Goal: Check status: Check status

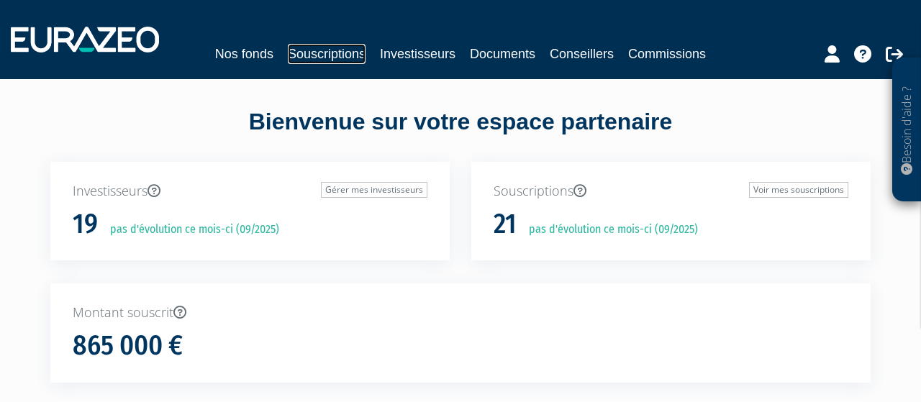
click at [331, 55] on link "Souscriptions" at bounding box center [327, 54] width 78 height 20
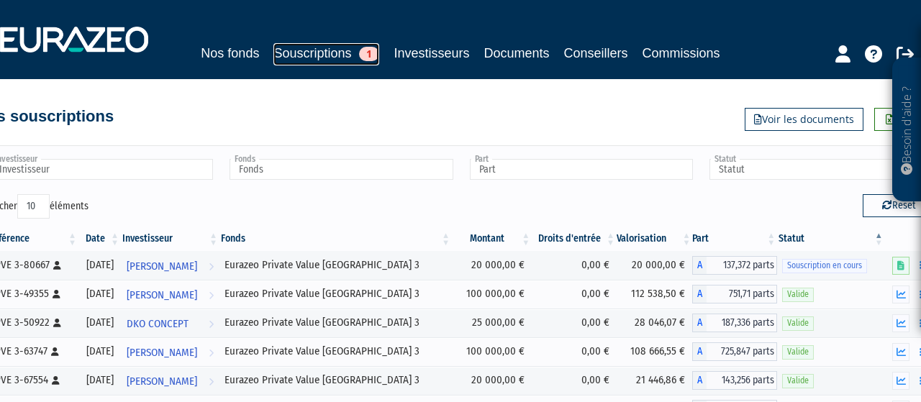
click at [299, 55] on link "Souscriptions 1" at bounding box center [326, 54] width 106 height 22
click at [190, 244] on th "Investisseur" at bounding box center [170, 239] width 99 height 24
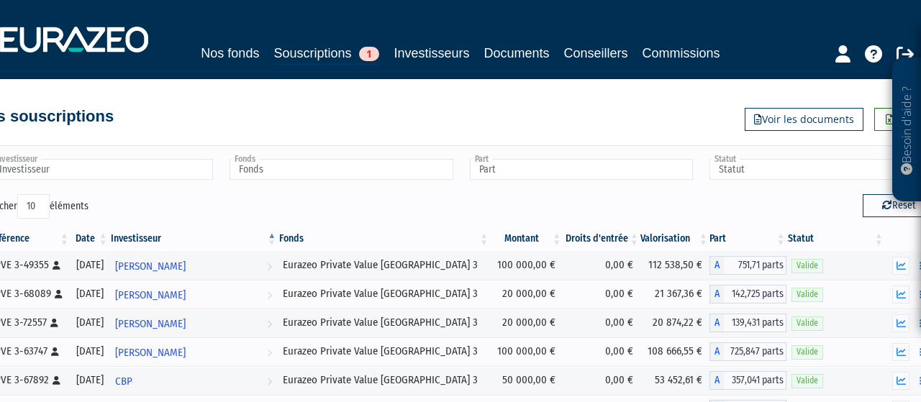
click at [190, 241] on th "Investisseur" at bounding box center [193, 239] width 169 height 24
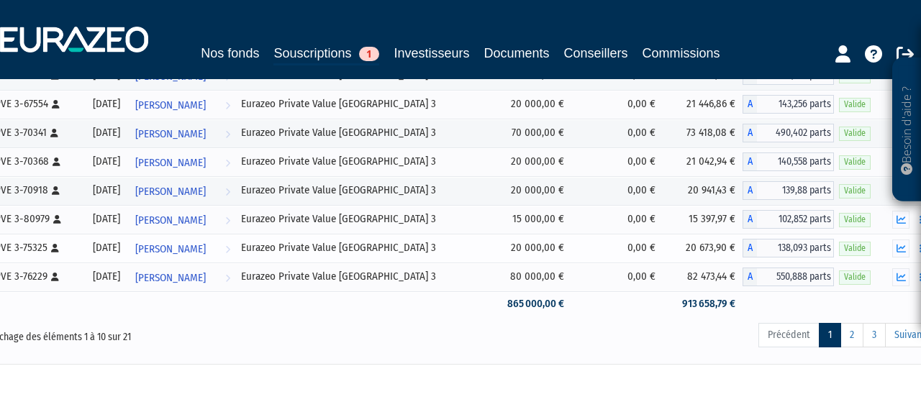
scroll to position [224, 0]
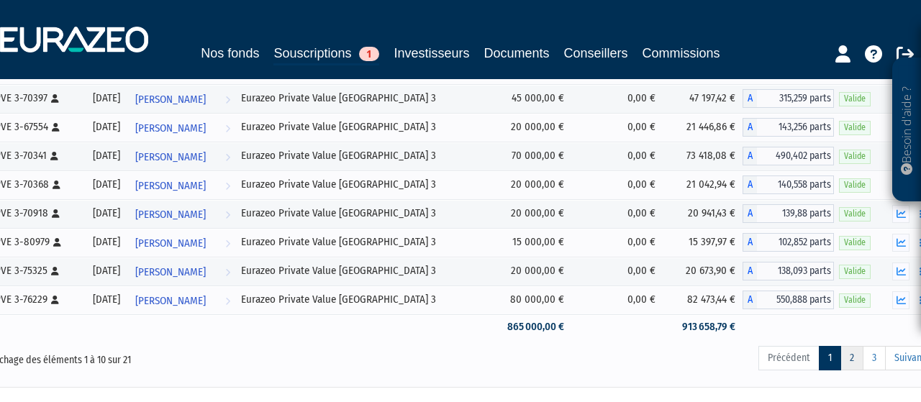
click at [858, 355] on link "2" at bounding box center [851, 358] width 23 height 24
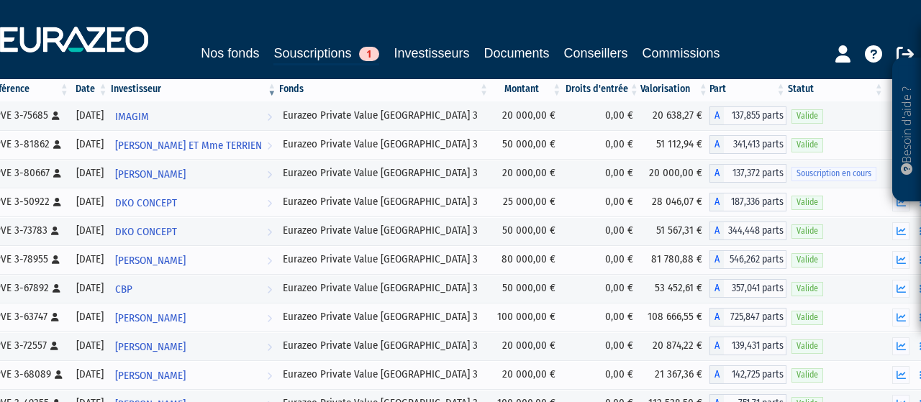
scroll to position [150, 25]
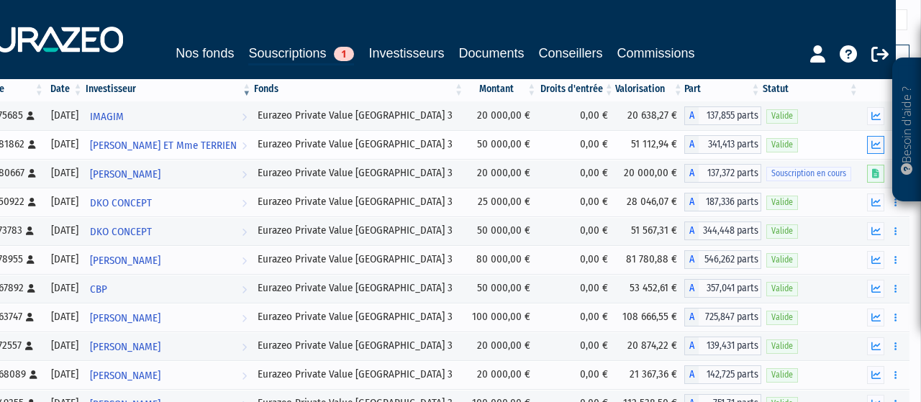
click at [874, 144] on icon "button" at bounding box center [875, 144] width 9 height 9
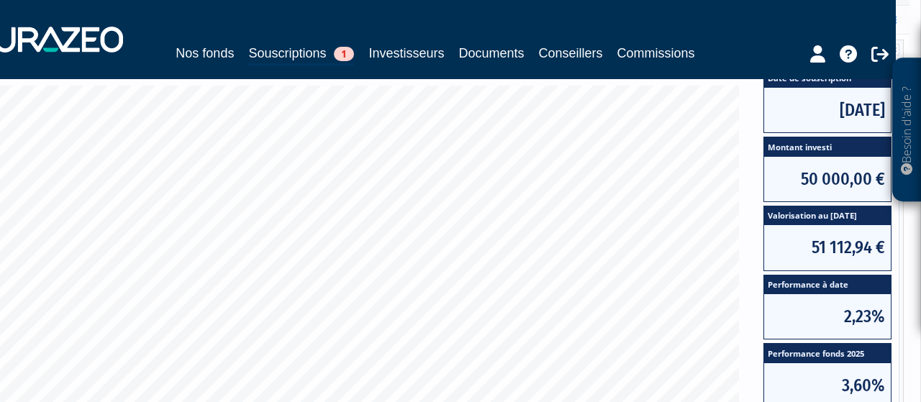
scroll to position [299, 25]
